Goal: Navigation & Orientation: Find specific page/section

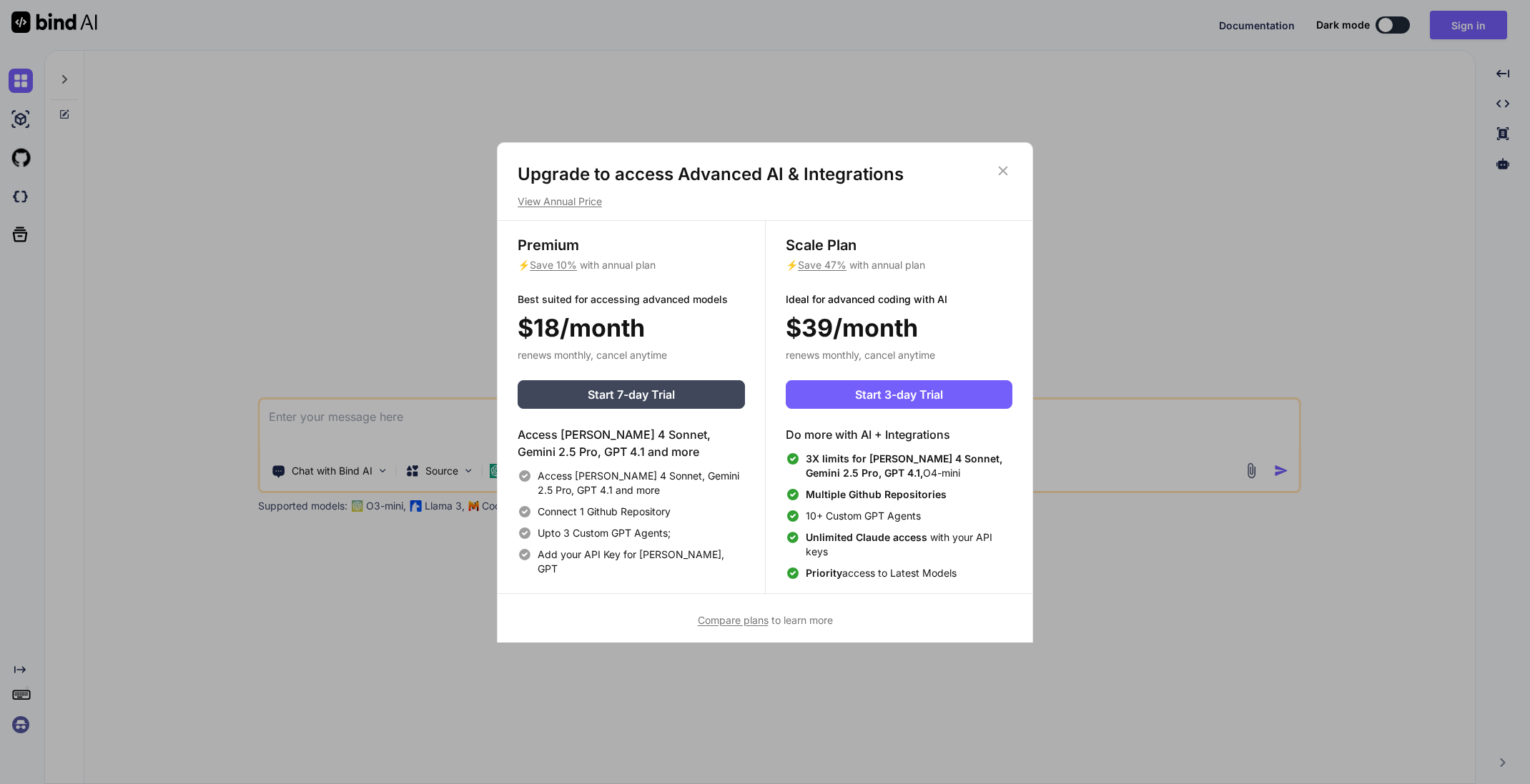
click at [1004, 171] on icon at bounding box center [1003, 169] width 9 height 9
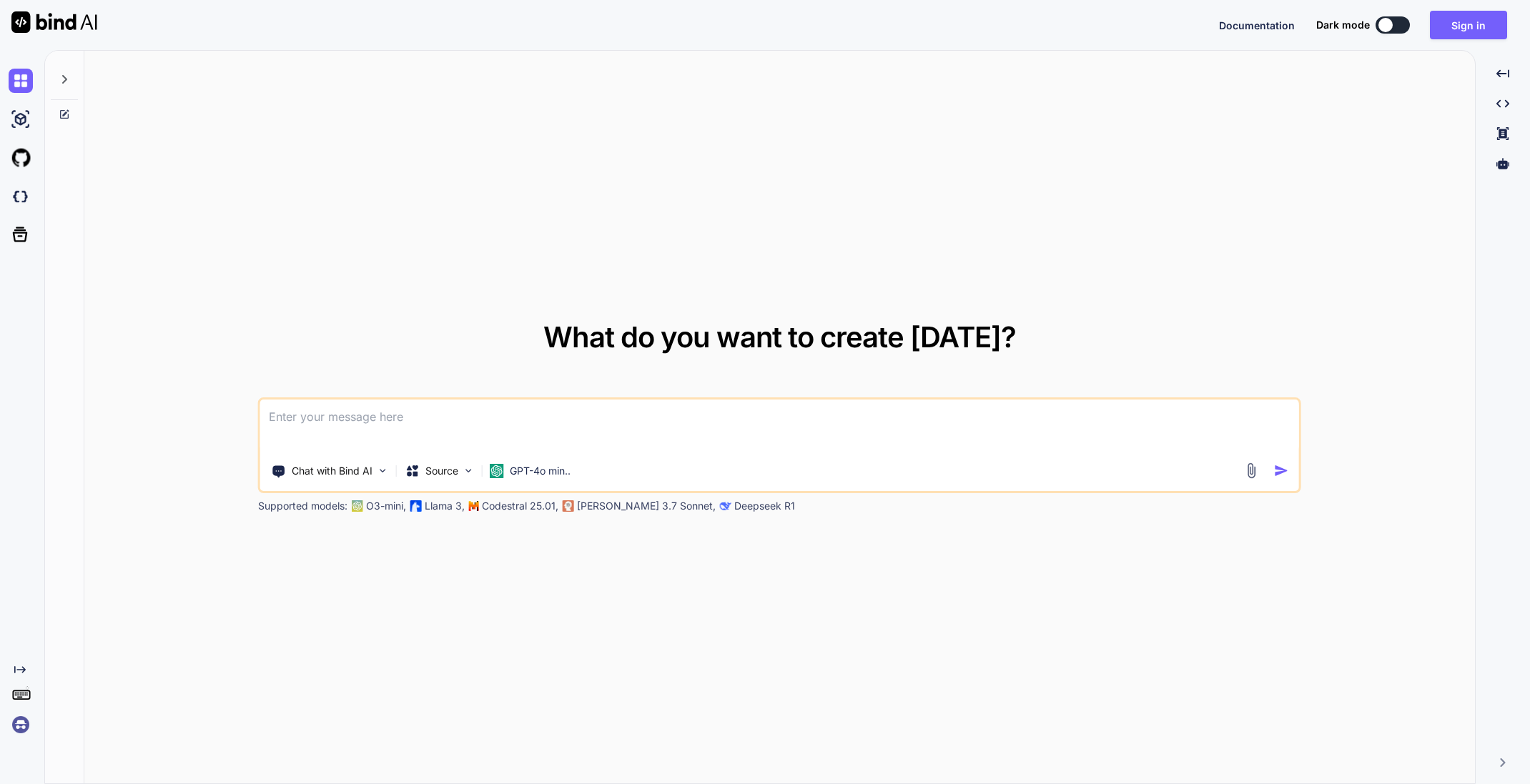
click at [372, 416] on textarea at bounding box center [779, 426] width 1039 height 53
click at [378, 421] on textarea at bounding box center [779, 426] width 1039 height 53
click at [23, 118] on img at bounding box center [21, 119] width 24 height 24
type textarea "x"
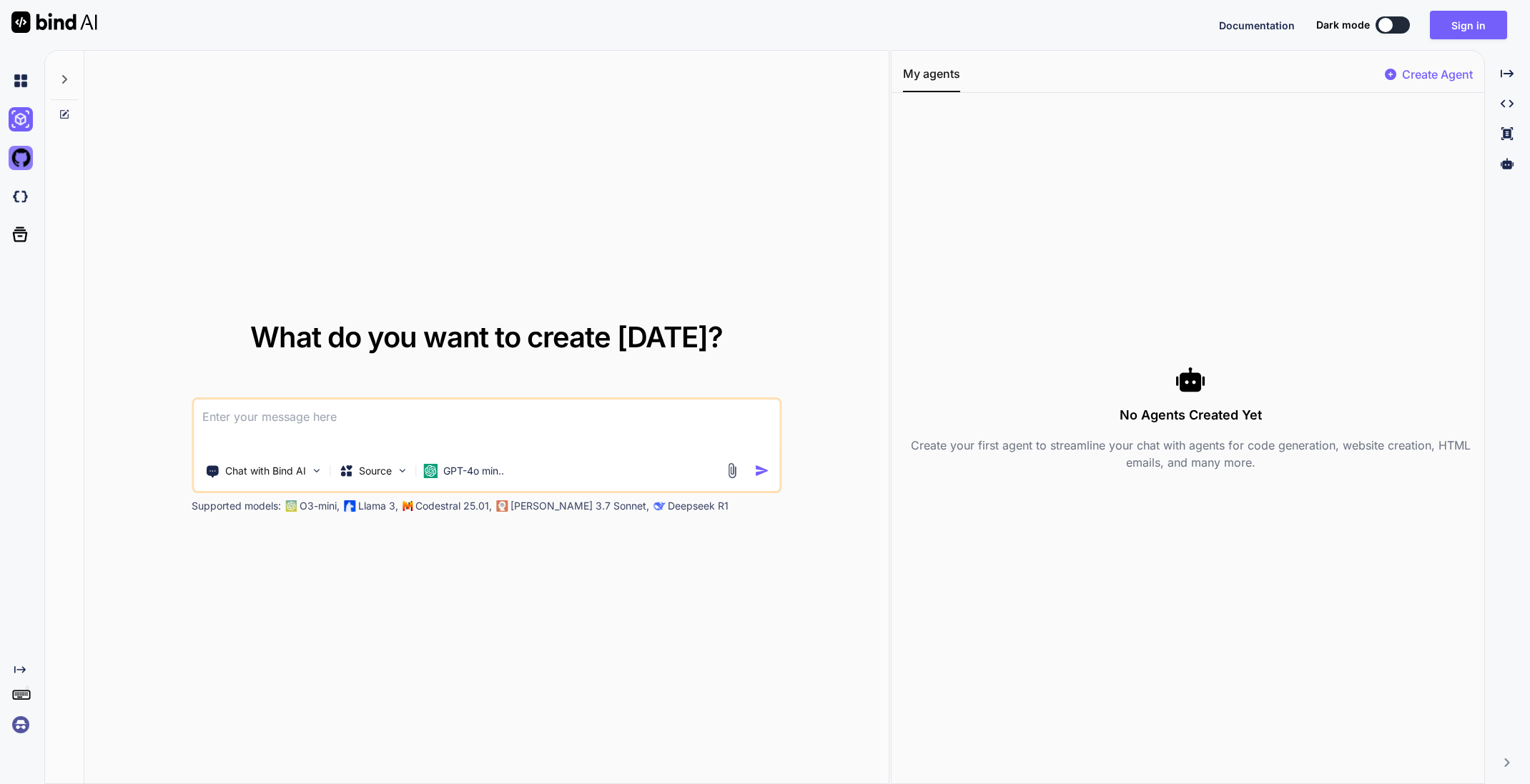
click at [23, 161] on img at bounding box center [21, 158] width 24 height 24
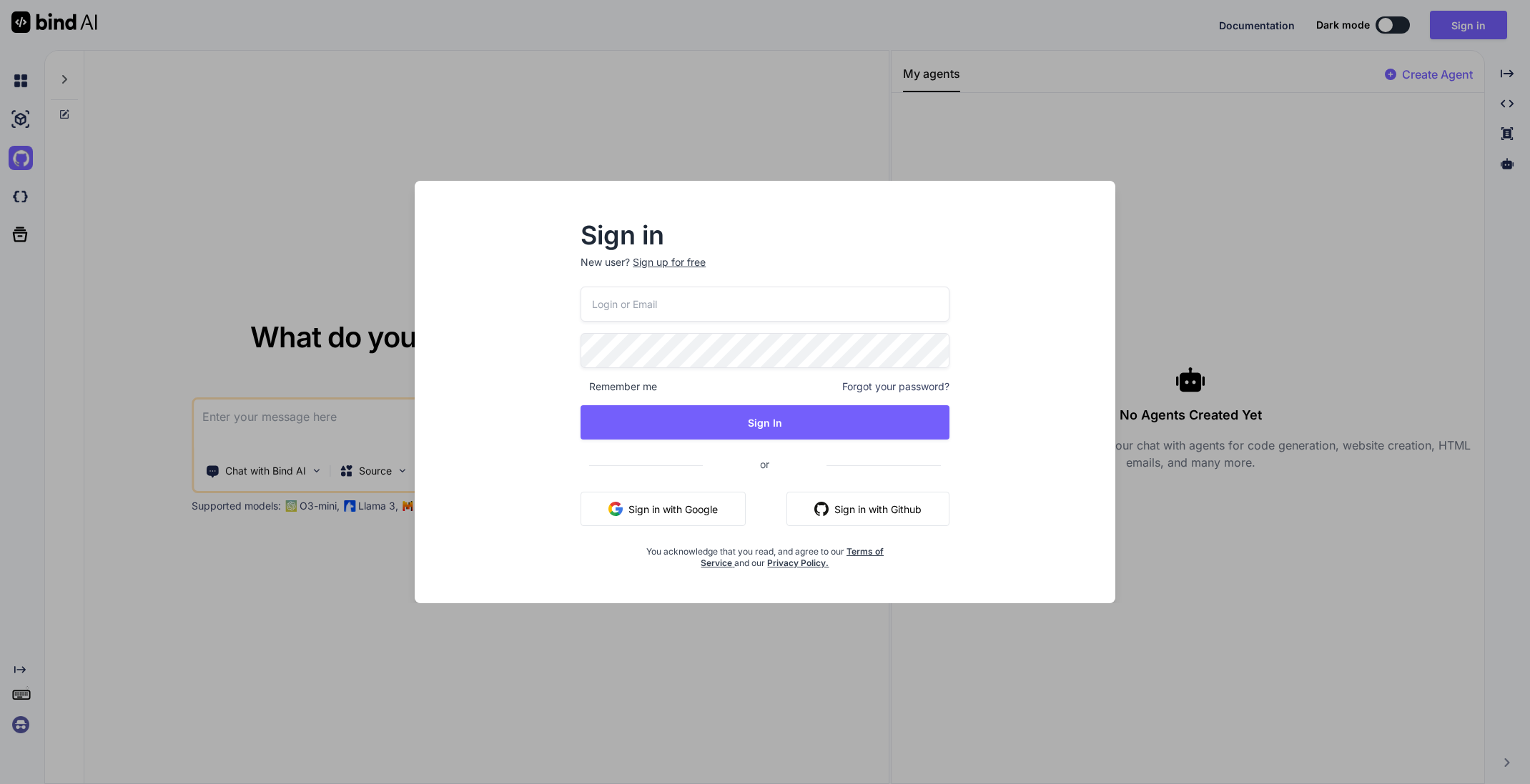
click at [269, 121] on div "Sign in New user? Sign up for free Remember me Forgot your password? Sign In or…" at bounding box center [765, 392] width 1530 height 784
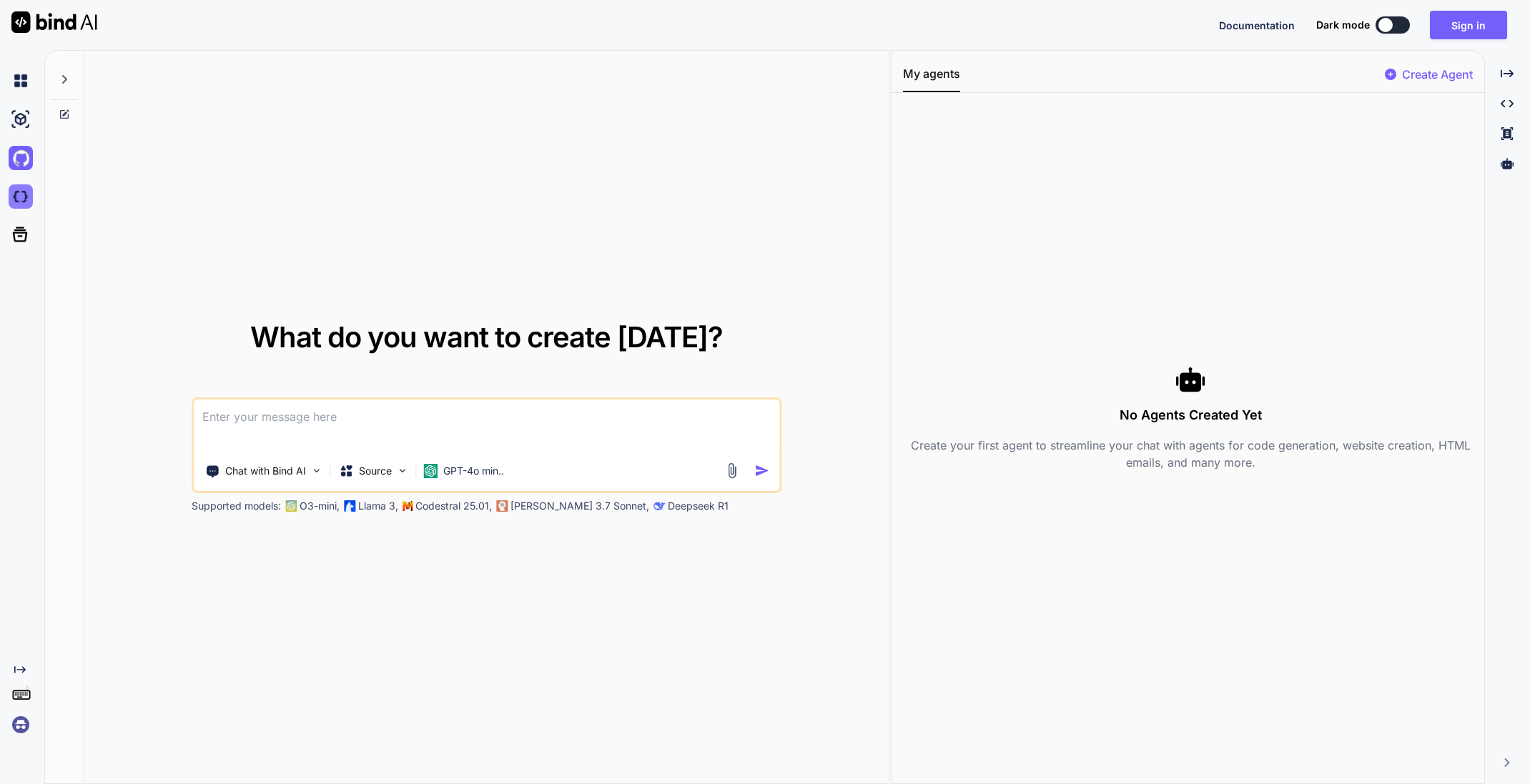
click at [28, 196] on img at bounding box center [21, 196] width 24 height 24
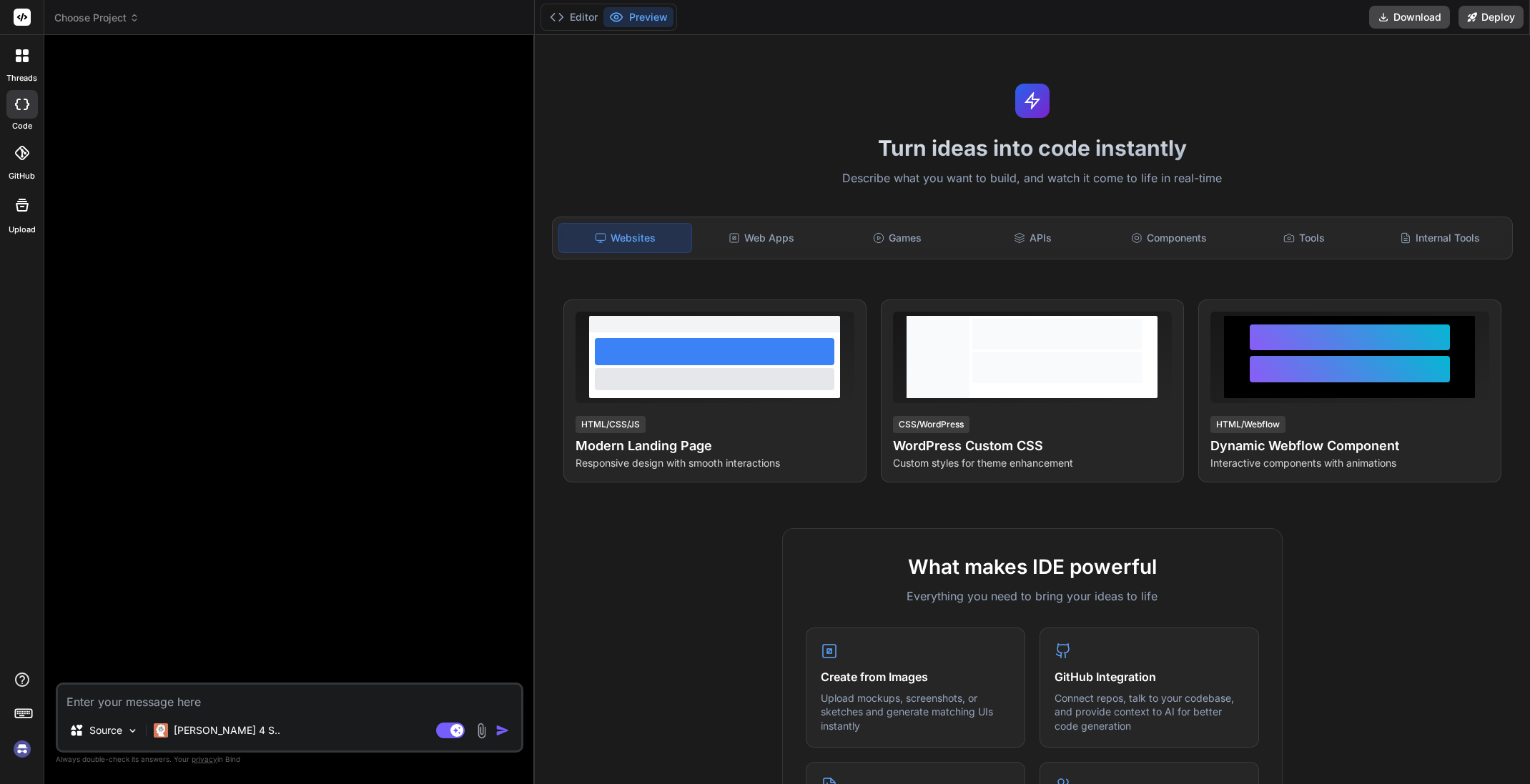
click at [23, 105] on icon at bounding box center [22, 105] width 15 height 12
type textarea "x"
click at [109, 10] on header "Choose Project Created with Pixso." at bounding box center [289, 18] width 490 height 35
click at [110, 18] on span "Choose Project" at bounding box center [97, 18] width 85 height 15
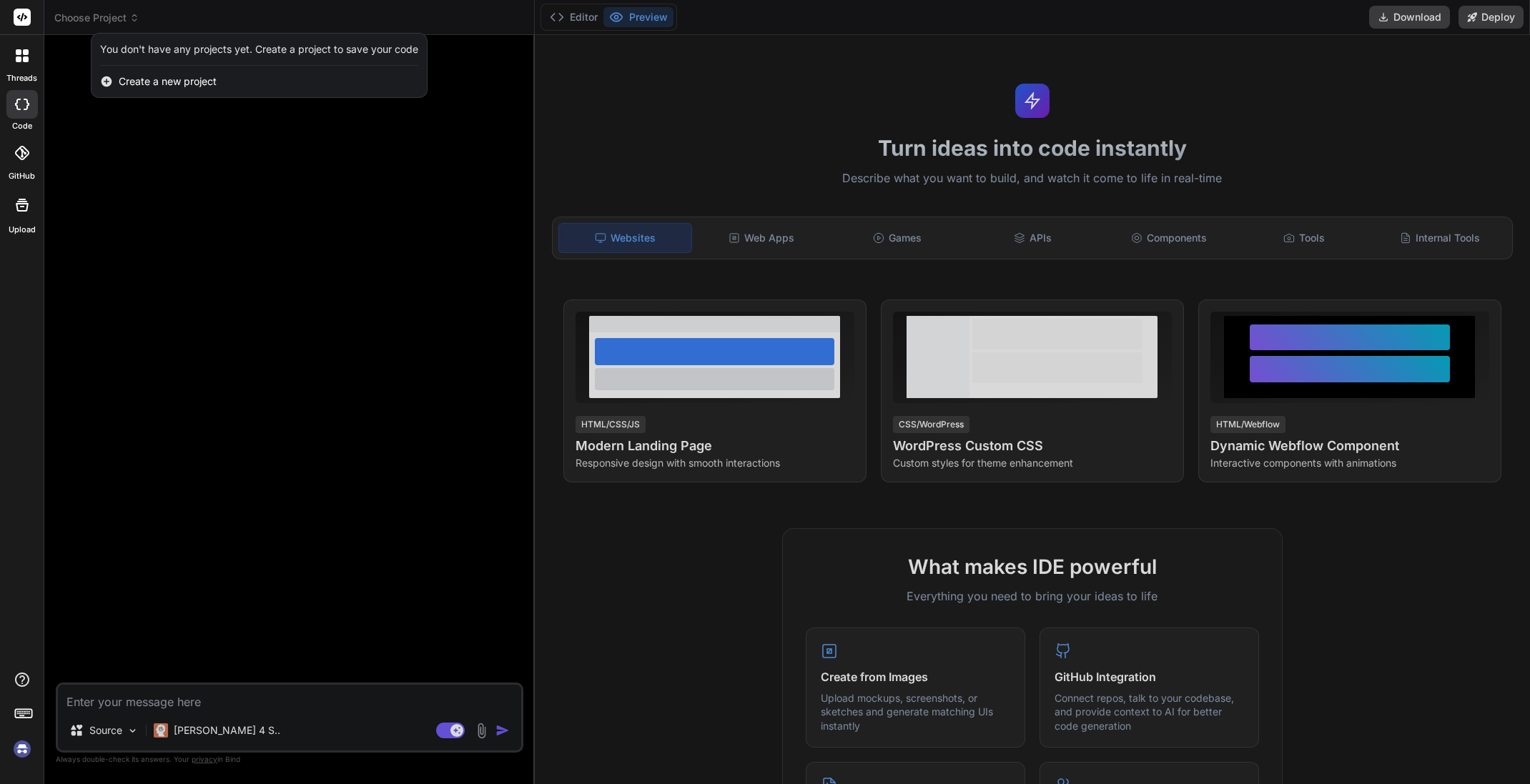
click at [110, 18] on div at bounding box center [765, 392] width 1530 height 784
